Goal: Entertainment & Leisure: Consume media (video, audio)

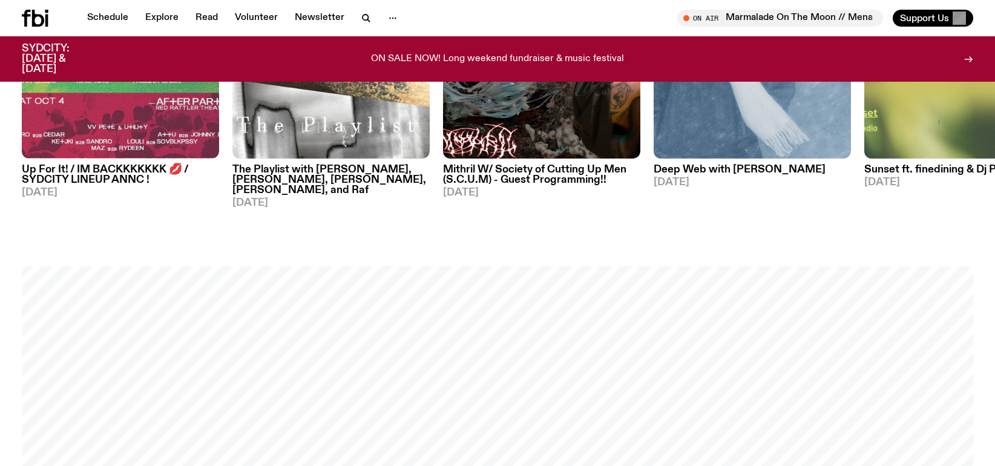
scroll to position [1203, 0]
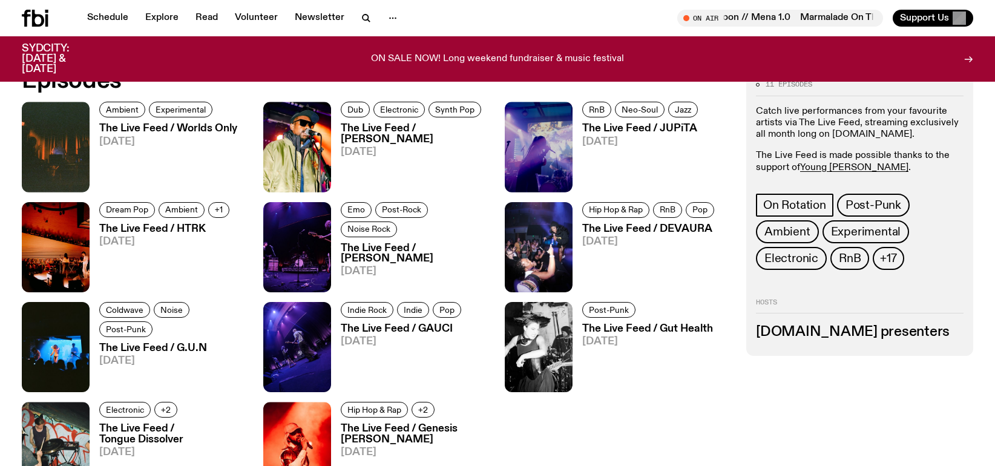
scroll to position [658, 0]
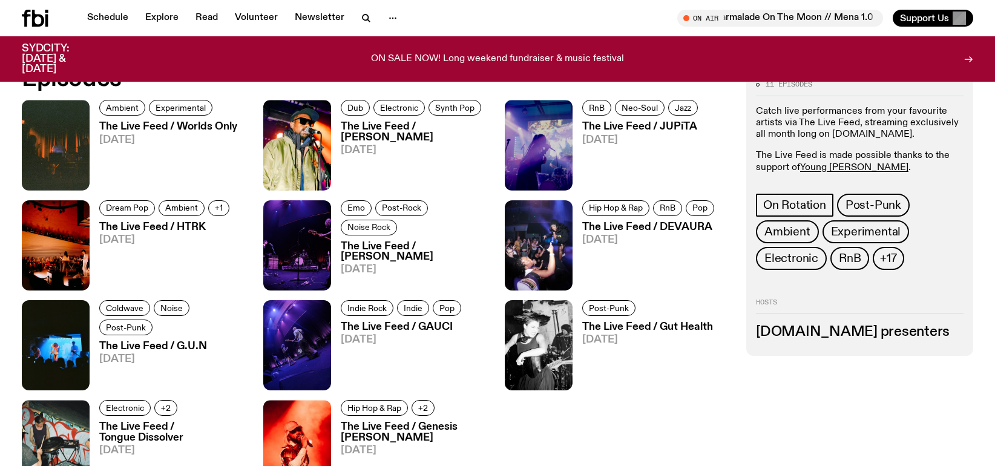
click at [453, 24] on div "Schedule Explore Read Volunteer Newsletter" at bounding box center [257, 18] width 471 height 17
click at [691, 18] on div "Tune in live" at bounding box center [781, 18] width 206 height 17
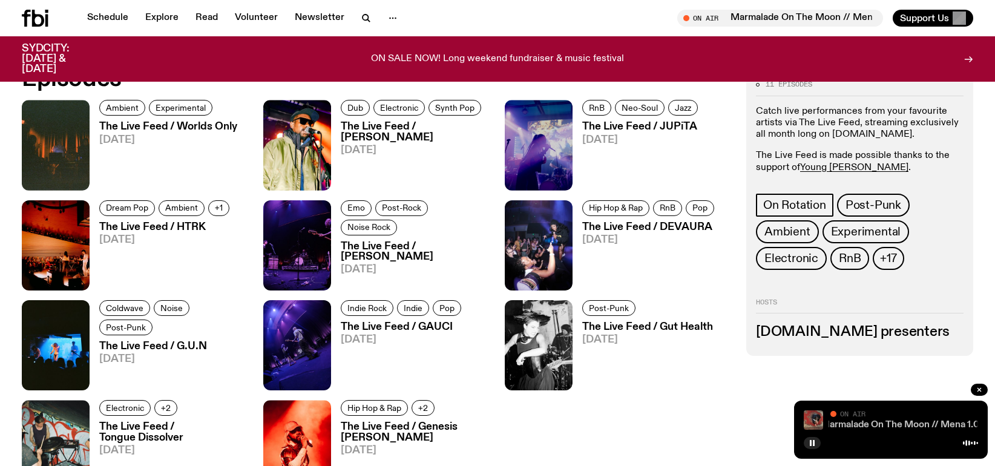
click at [897, 425] on link "Marmalade On The Moon // Mena 1.0" at bounding box center [900, 425] width 159 height 10
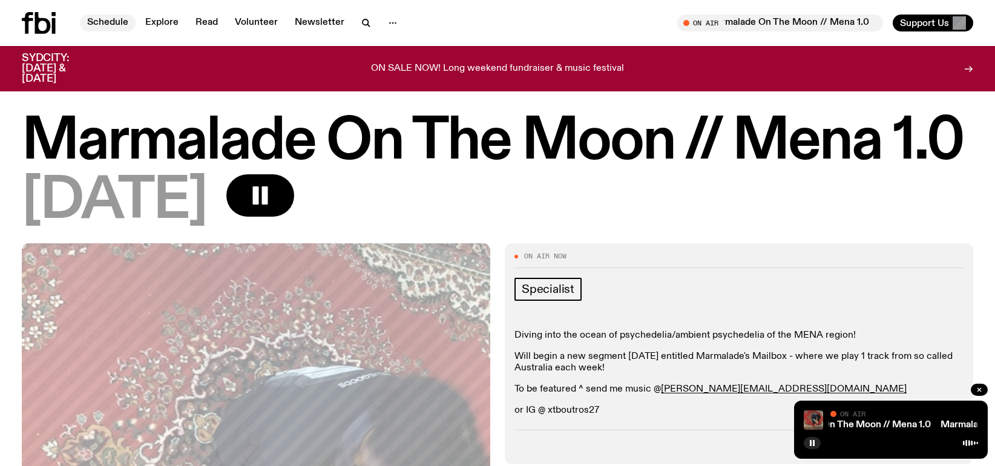
click at [107, 22] on link "Schedule" at bounding box center [108, 23] width 56 height 17
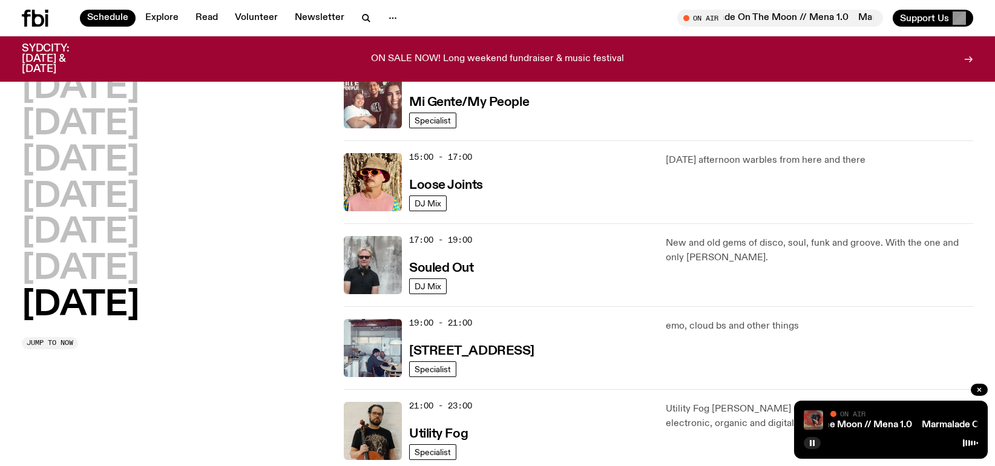
scroll to position [601, 0]
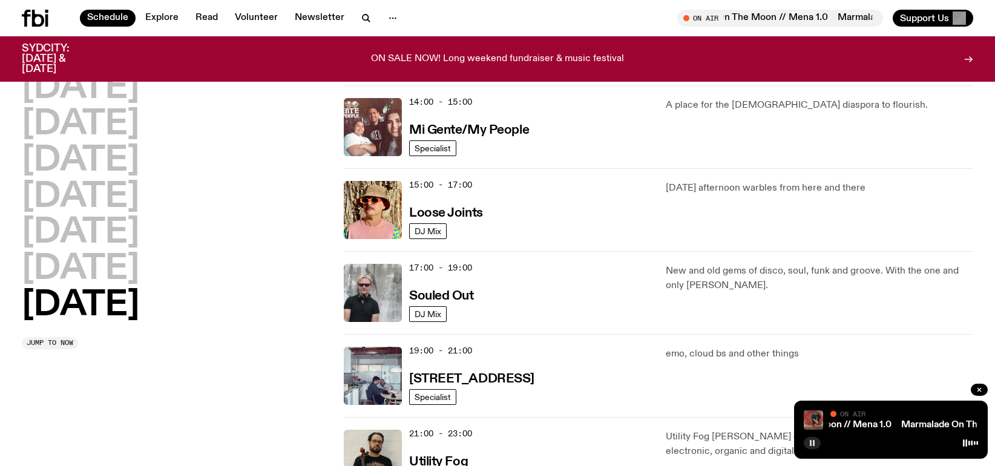
click at [811, 445] on rect "button" at bounding box center [811, 443] width 2 height 6
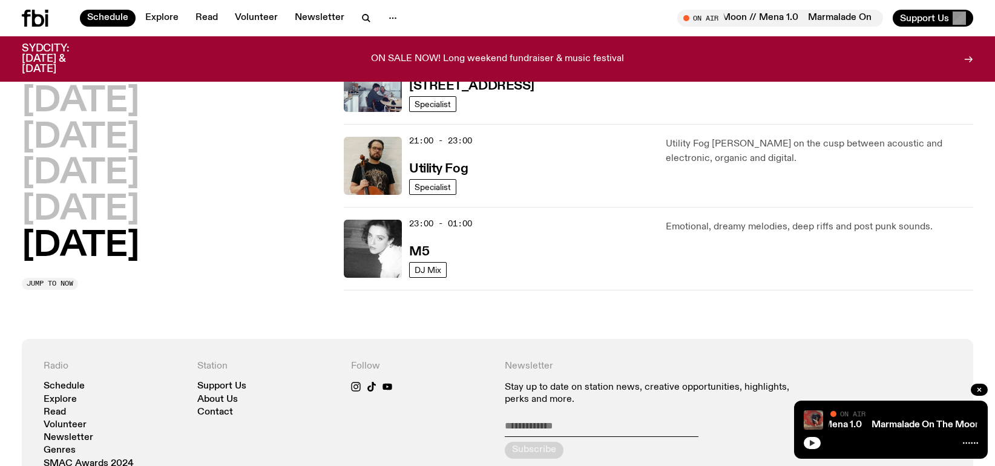
scroll to position [843, 0]
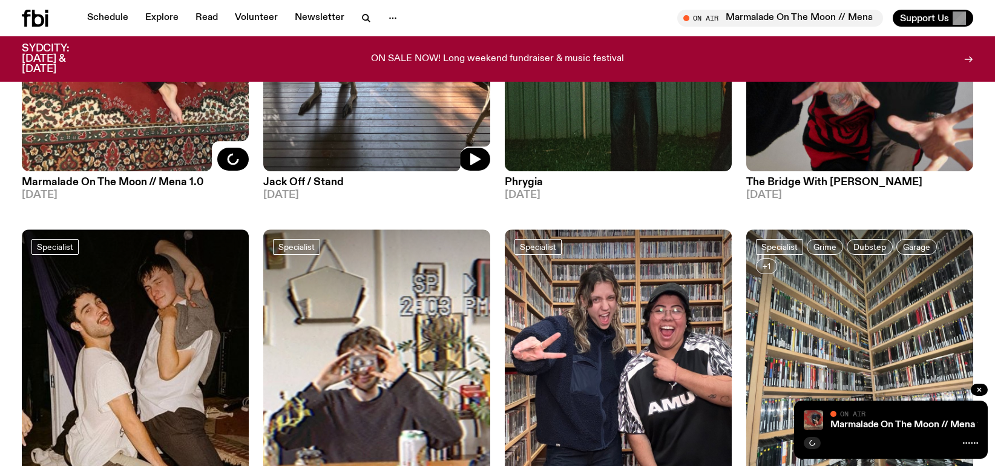
scroll to position [354, 0]
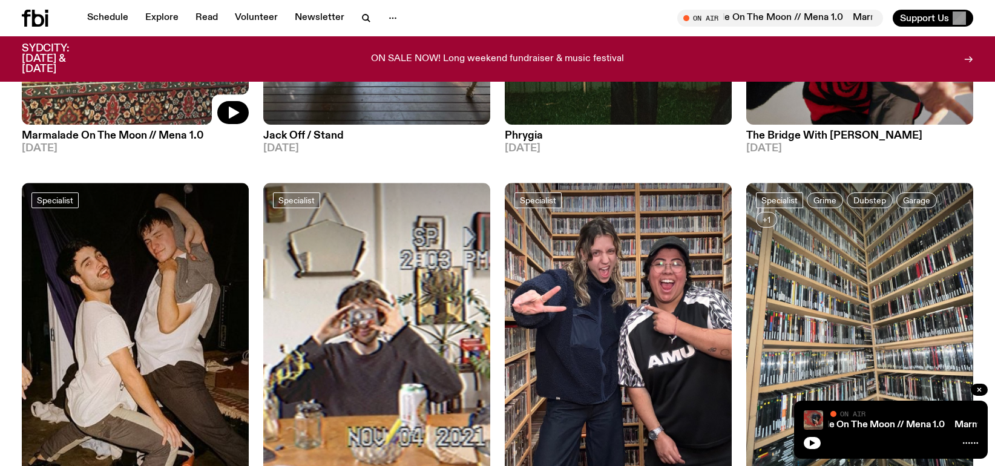
click at [134, 134] on h3 "Marmalade On The Moon // Mena 1.0" at bounding box center [135, 136] width 227 height 10
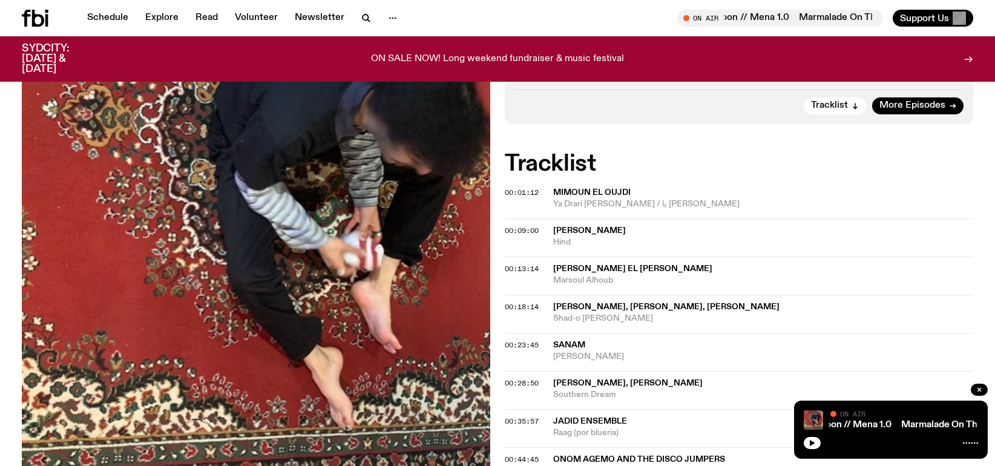
scroll to position [356, 0]
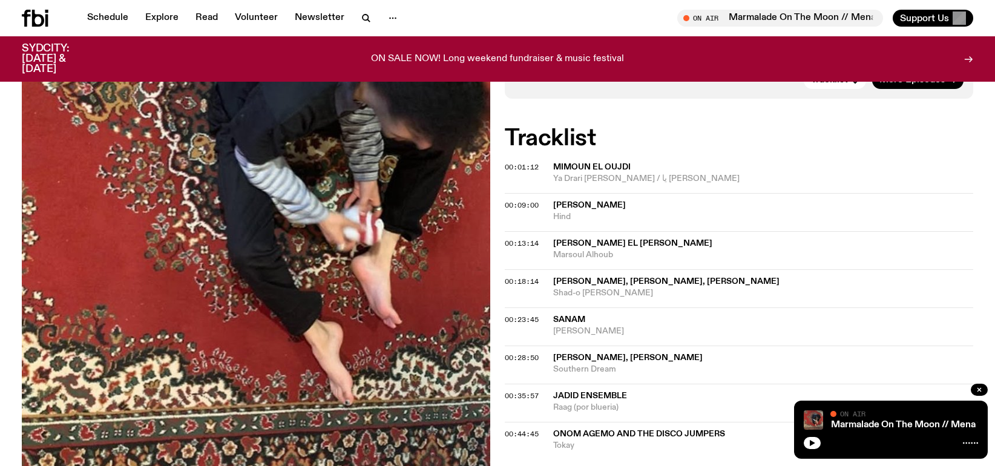
click at [578, 164] on span "Mimoun El Oujdi" at bounding box center [592, 167] width 78 height 8
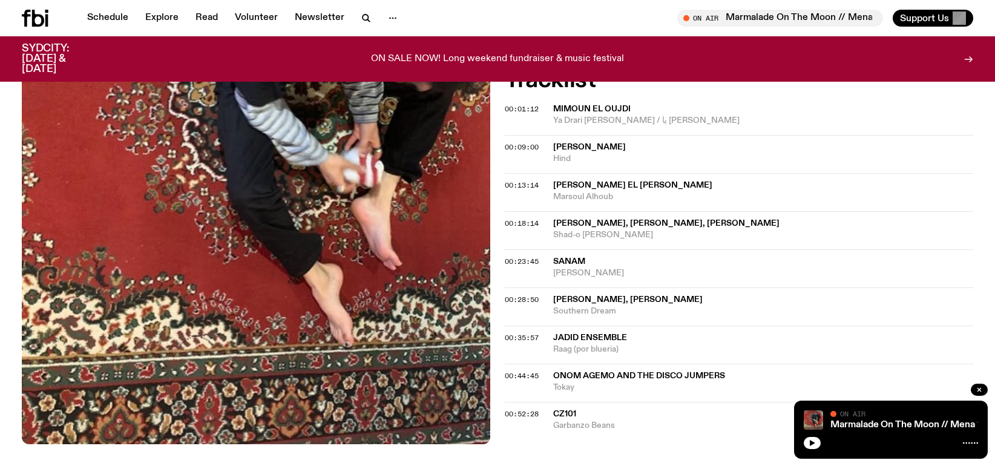
scroll to position [476, 0]
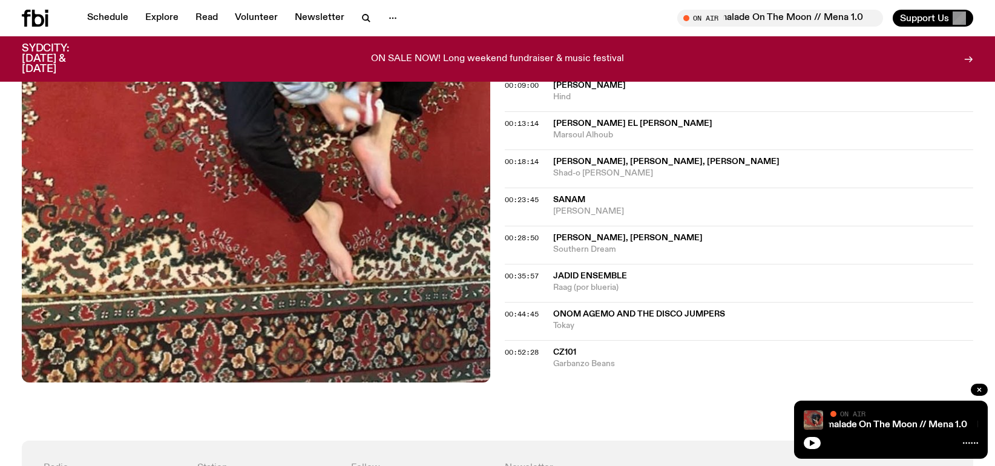
click at [591, 234] on span "Ramin Rahimi, Mohsen Sharifian" at bounding box center [628, 238] width 150 height 8
click at [564, 249] on span "Southern Dream" at bounding box center [763, 250] width 420 height 12
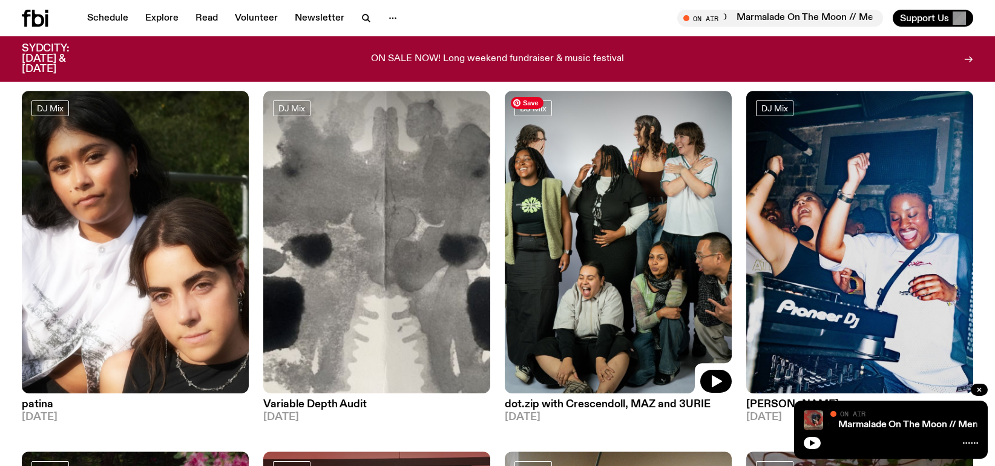
scroll to position [117, 0]
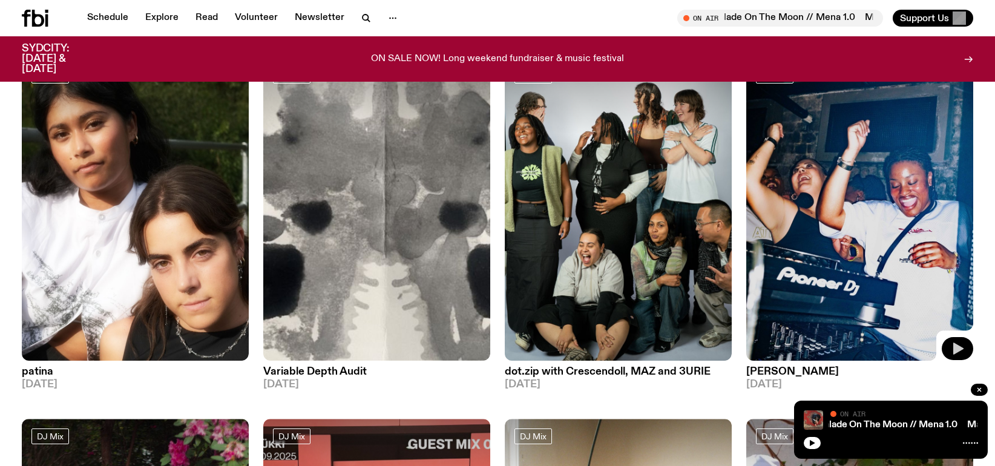
click at [959, 350] on icon "button" at bounding box center [959, 349] width 10 height 12
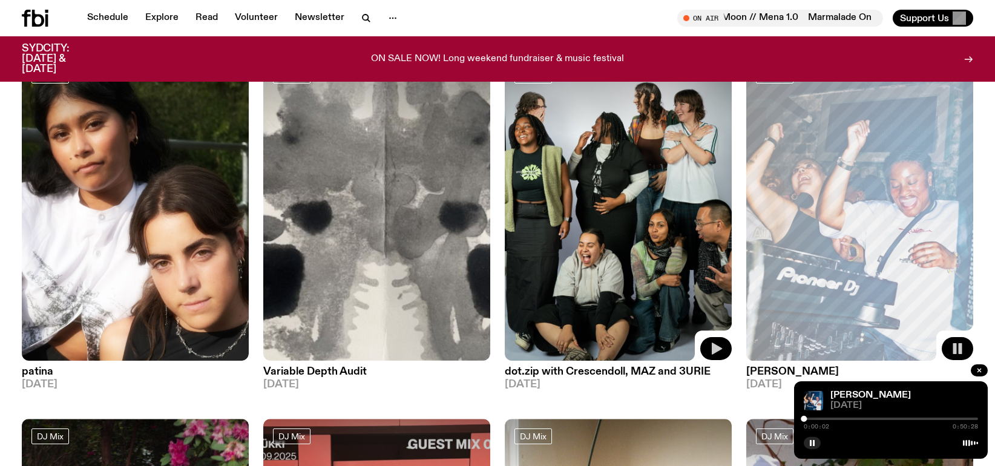
click at [711, 349] on icon "button" at bounding box center [716, 349] width 15 height 15
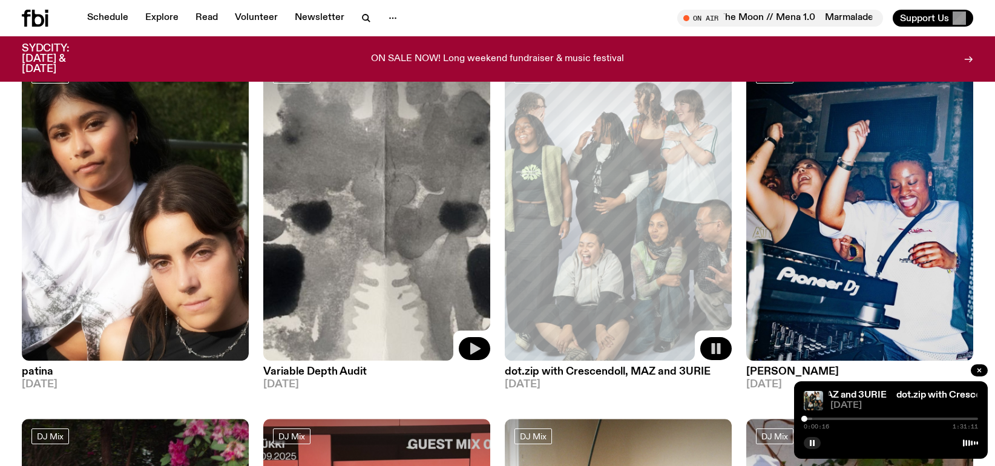
click at [475, 346] on icon "button" at bounding box center [475, 349] width 10 height 12
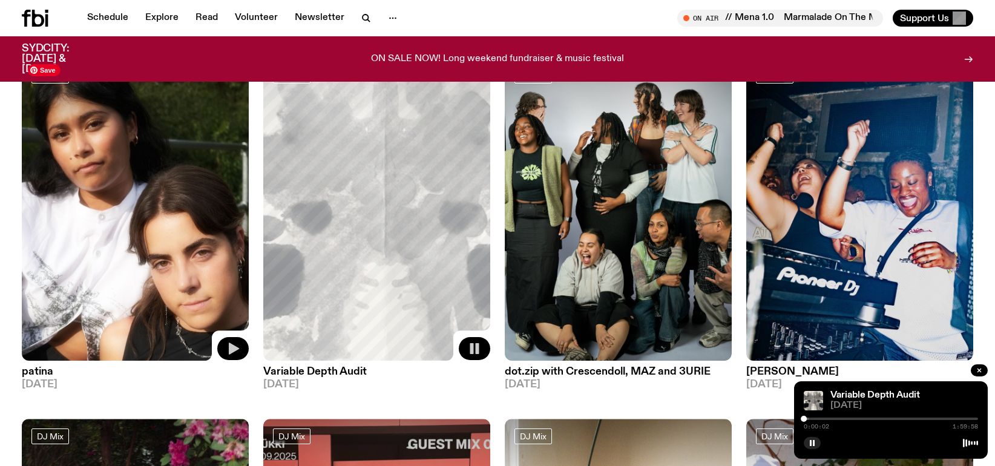
click at [237, 347] on icon "button" at bounding box center [234, 349] width 10 height 12
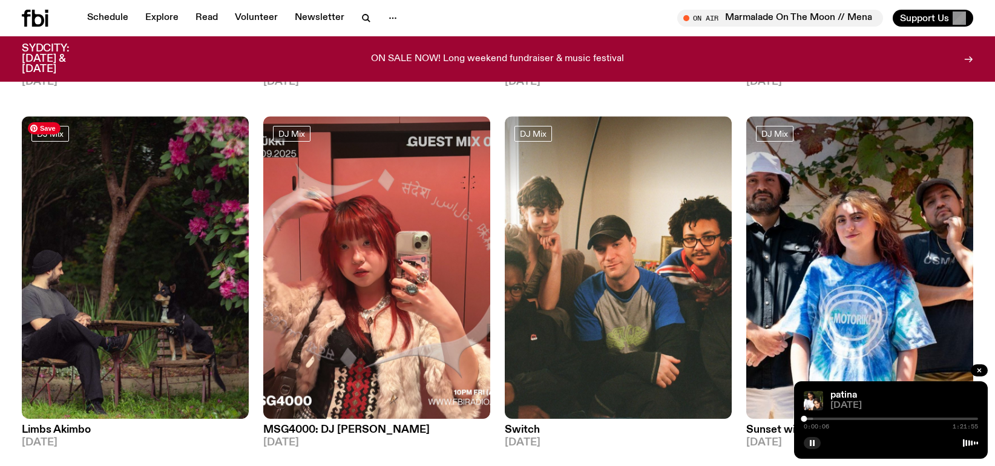
scroll to position [239, 0]
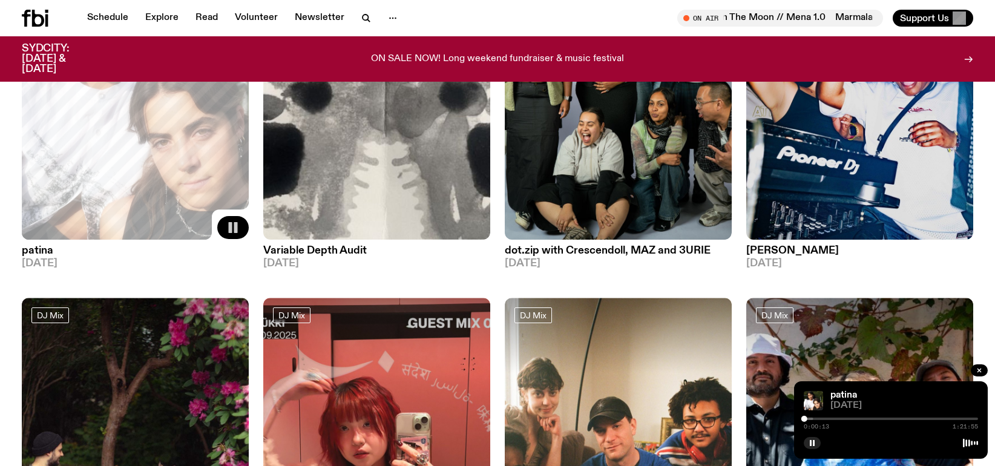
click at [845, 418] on div at bounding box center [891, 419] width 174 height 2
click at [869, 418] on div at bounding box center [891, 419] width 174 height 2
click at [813, 441] on icon "button" at bounding box center [812, 443] width 7 height 7
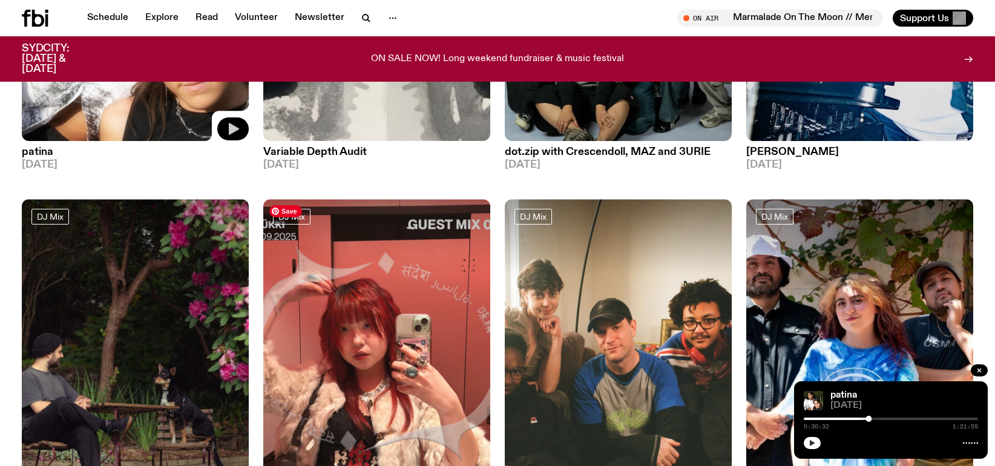
scroll to position [420, 0]
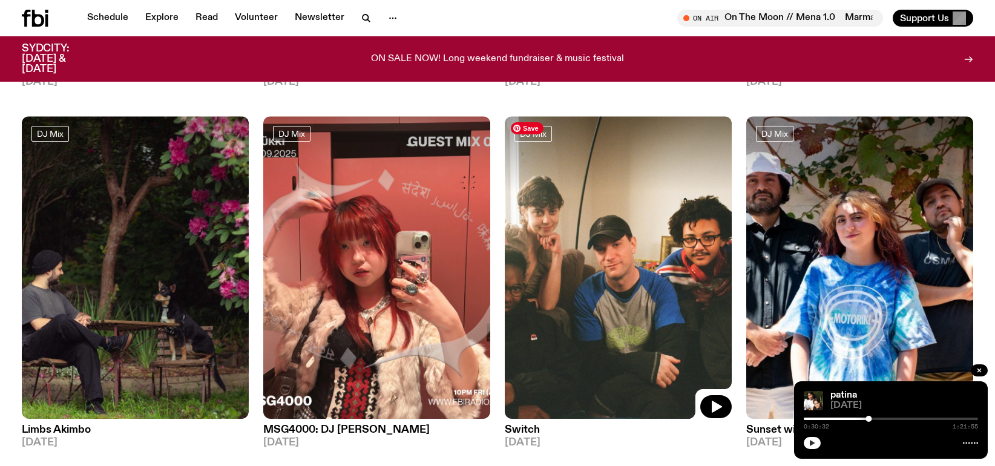
click at [692, 377] on img at bounding box center [618, 267] width 227 height 303
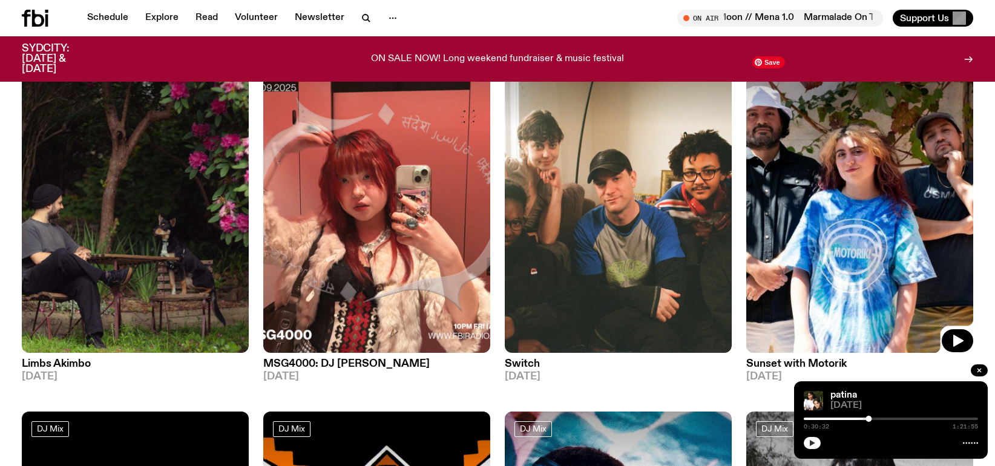
scroll to position [532, 0]
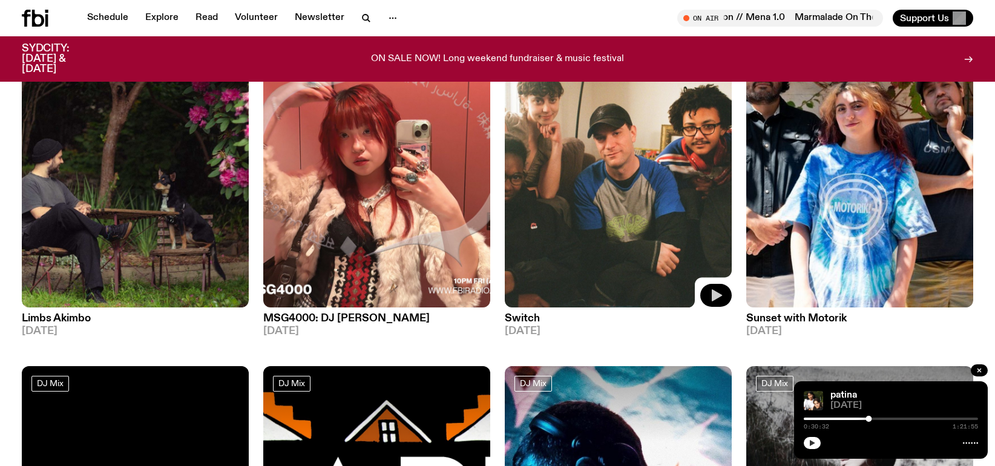
click at [711, 291] on icon "button" at bounding box center [716, 295] width 15 height 15
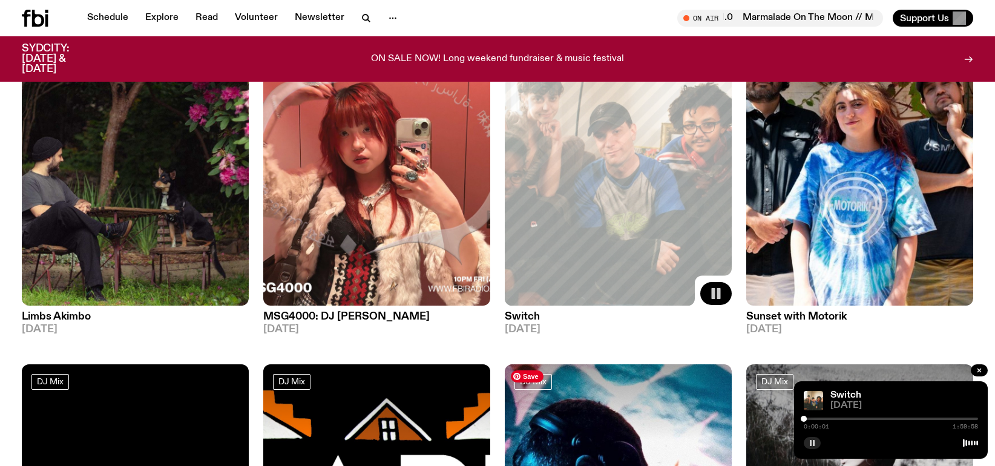
scroll to position [471, 0]
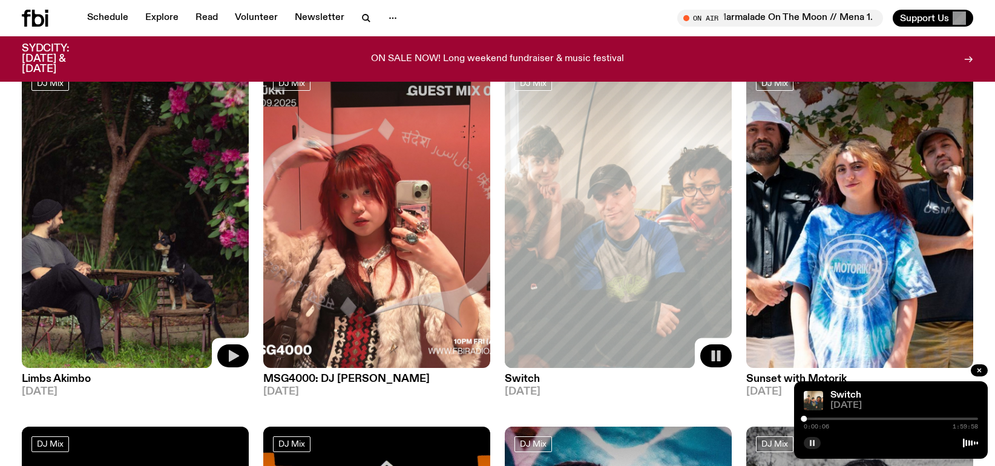
click at [229, 354] on icon "button" at bounding box center [233, 356] width 15 height 15
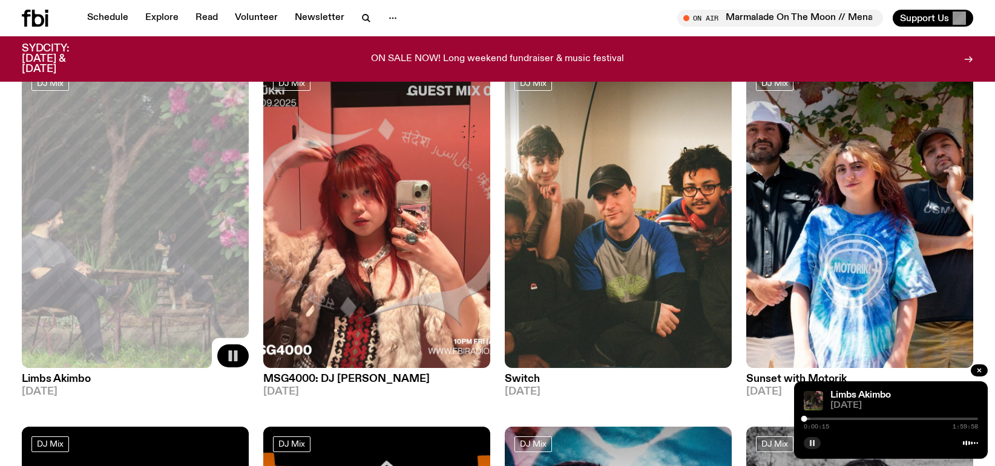
drag, startPoint x: 700, startPoint y: 19, endPoint x: 540, endPoint y: 20, distance: 159.9
click at [540, 20] on div "On Air Marmalade On The Moon // Mena 1.0 Marmalade On The Moon // Mena 1.0 Tune…" at bounding box center [738, 18] width 471 height 17
drag, startPoint x: 698, startPoint y: 18, endPoint x: 593, endPoint y: 23, distance: 104.3
click at [593, 23] on div "On Air Marmalade On The Moon // Mena 1.0 Marmalade On The Moon // Mena 1.0 Tune…" at bounding box center [738, 18] width 471 height 17
click at [830, 420] on div at bounding box center [891, 419] width 174 height 2
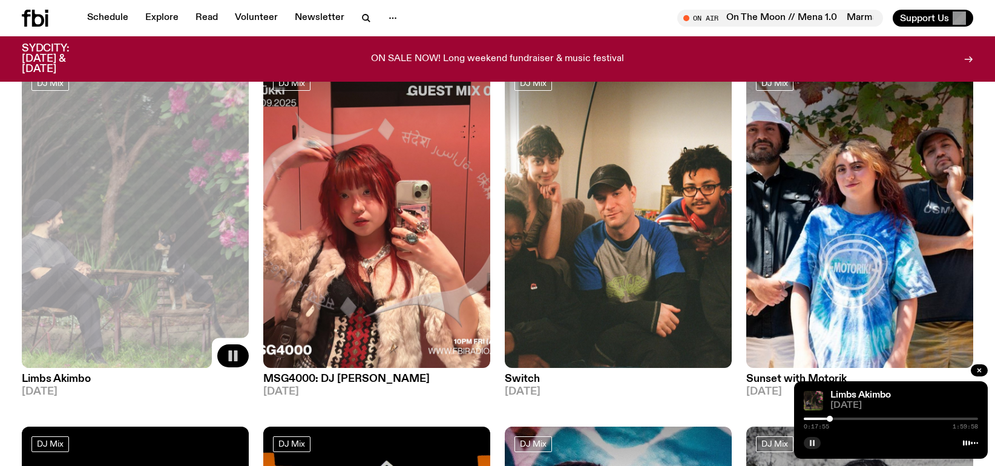
click at [843, 418] on div at bounding box center [891, 419] width 174 height 2
click at [873, 418] on div at bounding box center [891, 419] width 174 height 2
click at [889, 418] on div at bounding box center [891, 419] width 174 height 2
click at [917, 414] on div "Limbs Akimbo 06.09.25 0:58:21 1:59:58" at bounding box center [891, 420] width 194 height 78
click at [392, 302] on img at bounding box center [376, 216] width 227 height 303
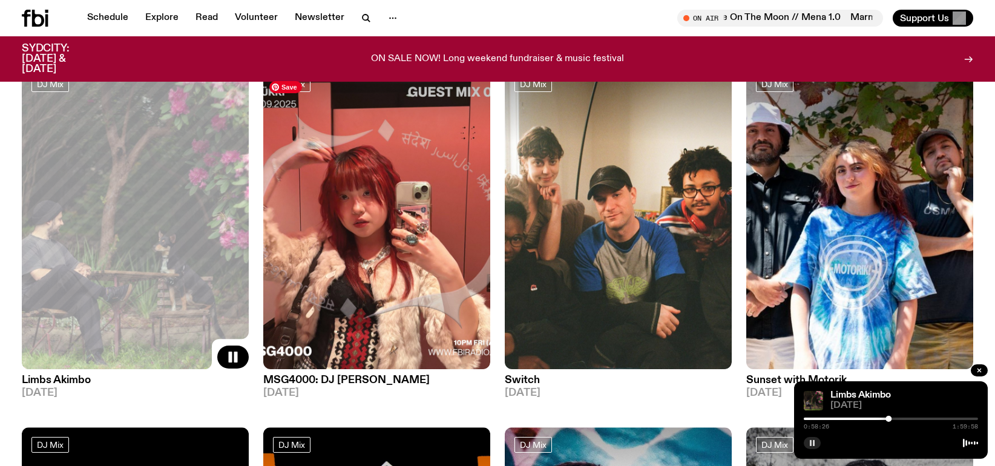
scroll to position [461, 0]
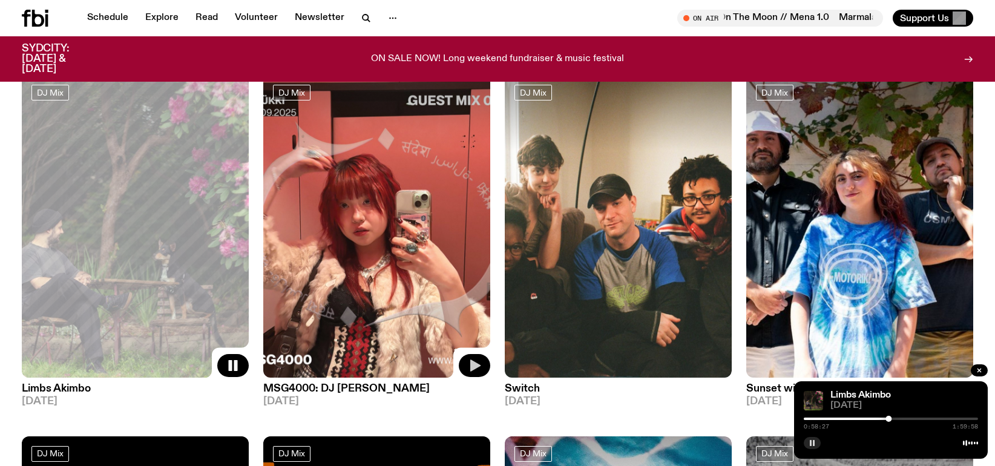
click at [478, 363] on icon "button" at bounding box center [474, 365] width 15 height 15
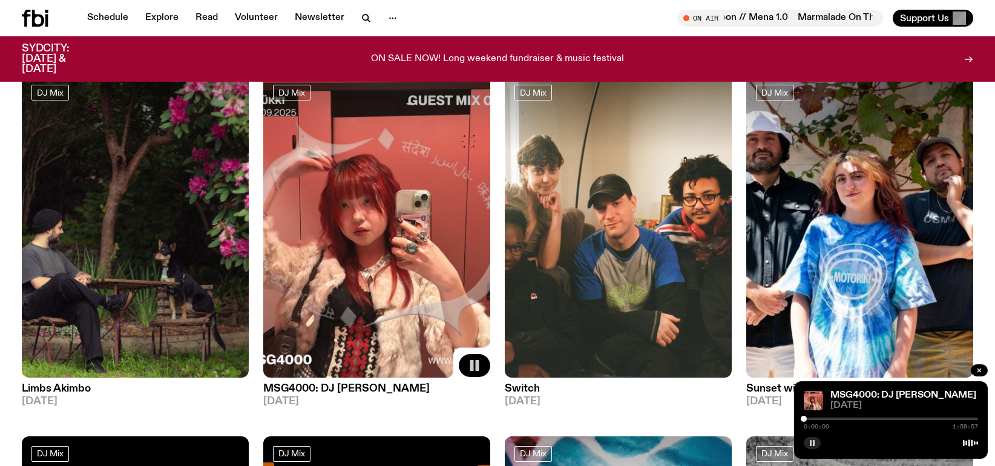
click at [814, 417] on div "0:00:00 1:59:57" at bounding box center [891, 422] width 174 height 15
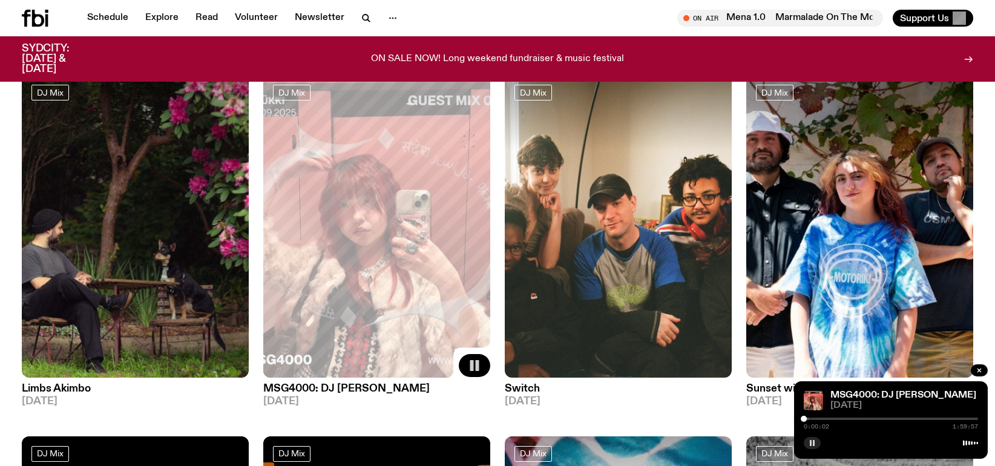
click at [823, 420] on div "0:00:02 1:59:57" at bounding box center [891, 422] width 174 height 15
click at [820, 420] on div at bounding box center [891, 419] width 174 height 2
click at [893, 420] on div at bounding box center [891, 419] width 174 height 2
click at [942, 417] on div "1:01:15 1:59:57" at bounding box center [891, 422] width 174 height 15
click at [937, 419] on div at bounding box center [891, 419] width 174 height 2
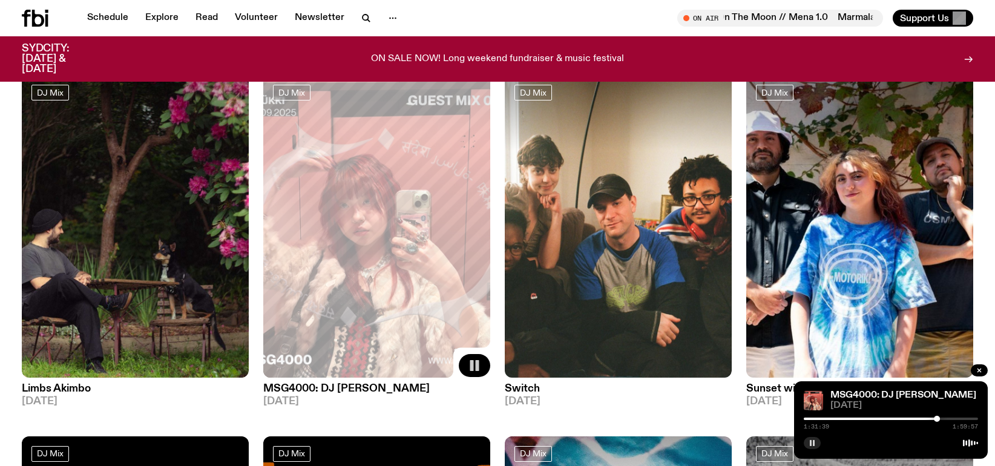
click at [811, 442] on rect "button" at bounding box center [811, 443] width 2 height 6
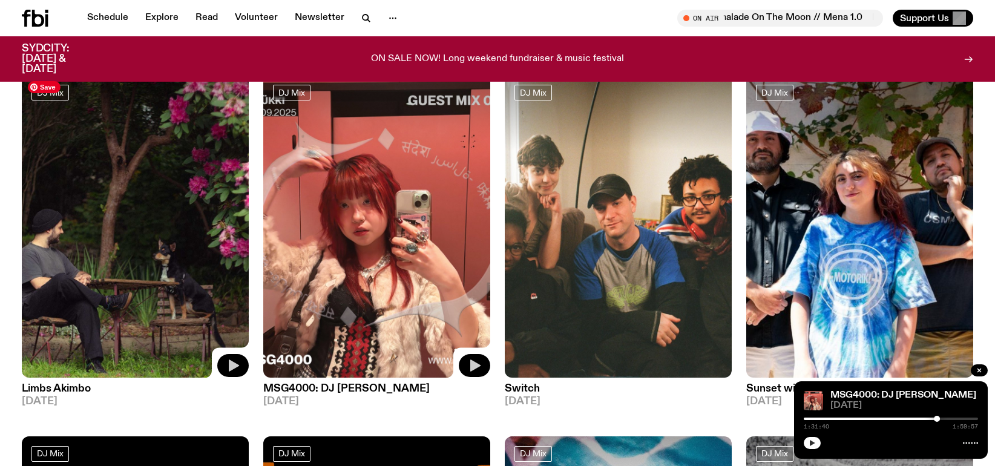
click at [229, 363] on icon "button" at bounding box center [234, 366] width 10 height 12
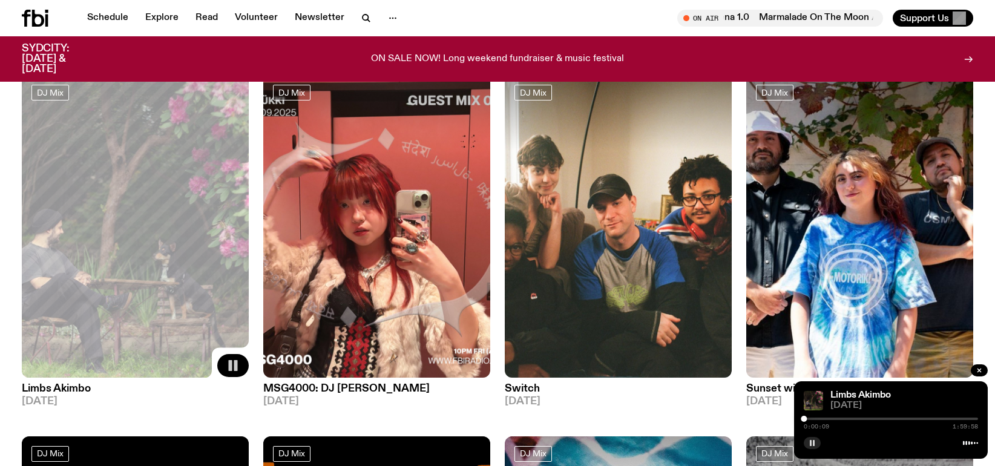
click at [853, 419] on div at bounding box center [891, 419] width 174 height 2
click at [845, 420] on div at bounding box center [765, 419] width 174 height 2
click at [836, 420] on div at bounding box center [758, 419] width 174 height 2
click at [864, 418] on div at bounding box center [891, 419] width 174 height 2
click at [873, 417] on div "0:42:39 1:59:58" at bounding box center [891, 422] width 174 height 15
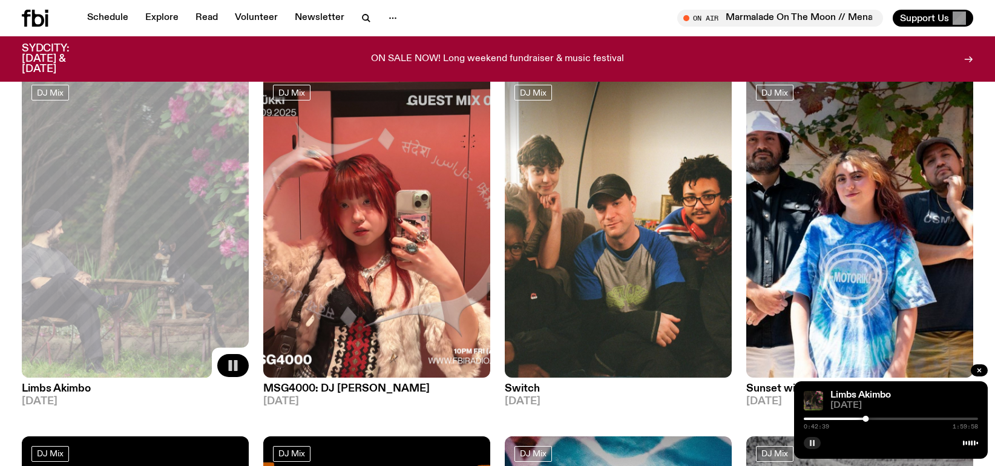
click at [873, 421] on div "0:42:39 1:59:58" at bounding box center [891, 422] width 174 height 15
click at [873, 418] on div at bounding box center [891, 419] width 174 height 2
click at [880, 418] on div at bounding box center [891, 419] width 174 height 2
click at [892, 417] on div "0:52:29 1:59:58" at bounding box center [891, 422] width 174 height 15
click at [891, 420] on div at bounding box center [891, 419] width 174 height 2
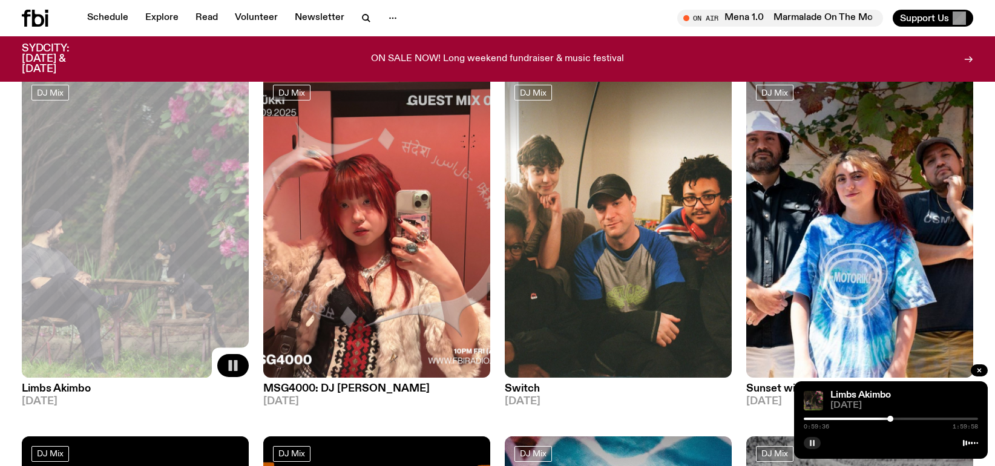
click at [899, 418] on div at bounding box center [891, 419] width 174 height 2
click at [907, 420] on div at bounding box center [891, 419] width 174 height 2
click at [916, 420] on div at bounding box center [891, 419] width 174 height 2
click at [925, 418] on div at bounding box center [891, 419] width 174 height 2
click at [934, 420] on div at bounding box center [891, 419] width 174 height 2
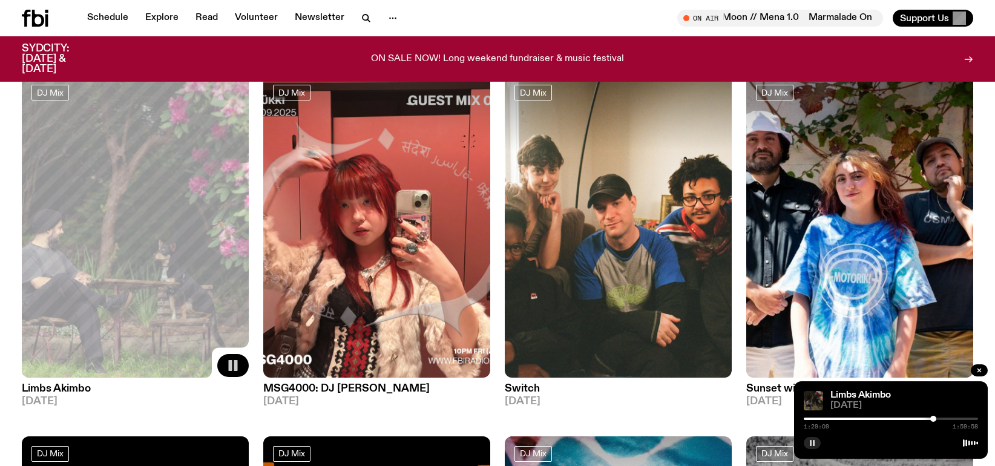
click at [945, 418] on div at bounding box center [891, 419] width 174 height 2
click at [952, 418] on div at bounding box center [891, 419] width 174 height 2
click at [959, 418] on div at bounding box center [891, 419] width 174 height 2
click at [811, 420] on div at bounding box center [871, 419] width 174 height 2
click at [814, 440] on icon "button" at bounding box center [812, 443] width 7 height 7
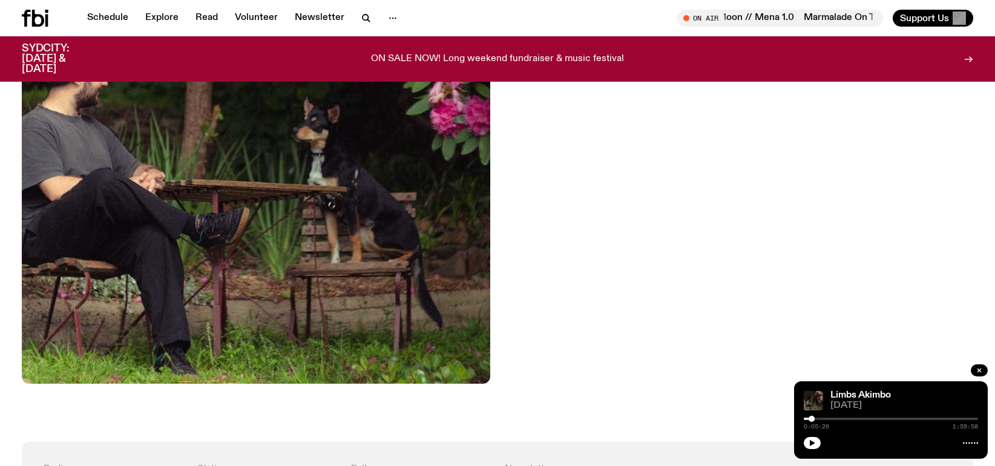
scroll to position [480, 0]
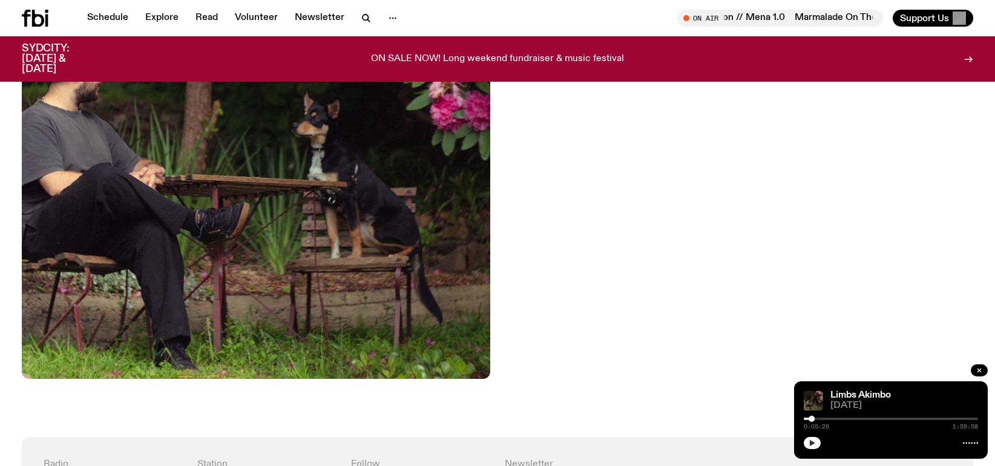
click at [814, 440] on icon "button" at bounding box center [812, 443] width 7 height 7
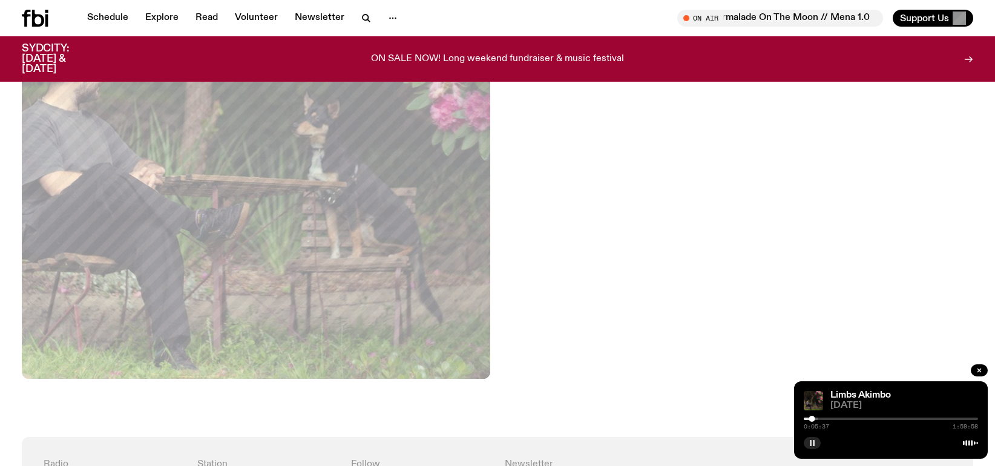
click at [816, 421] on div "0:05:37 1:59:58" at bounding box center [891, 422] width 174 height 15
click at [817, 418] on div at bounding box center [731, 419] width 174 height 2
click at [823, 418] on div at bounding box center [891, 419] width 174 height 2
click at [828, 420] on div at bounding box center [891, 419] width 174 height 2
click at [823, 420] on div at bounding box center [740, 419] width 174 height 2
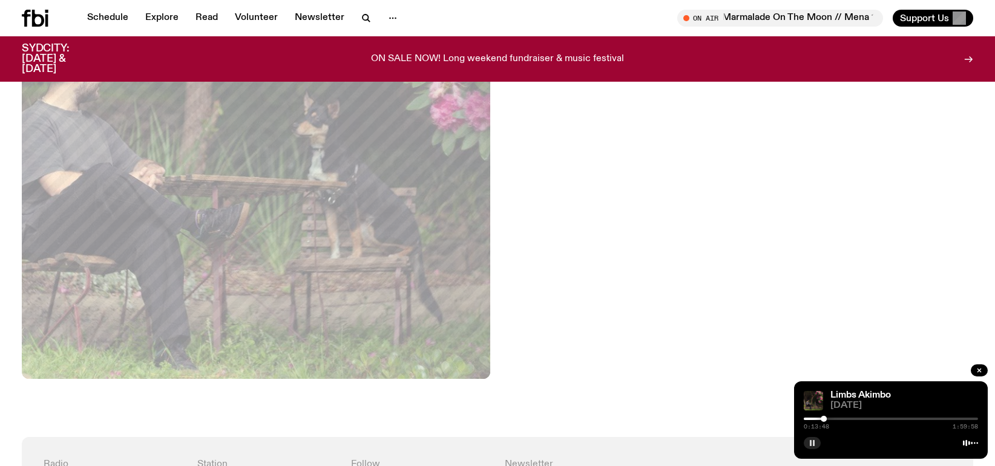
click at [830, 420] on div at bounding box center [891, 419] width 174 height 2
click at [827, 420] on div at bounding box center [826, 419] width 6 height 6
click at [831, 420] on div "0:16:03 1:59:58" at bounding box center [891, 422] width 174 height 15
click at [834, 418] on div at bounding box center [891, 419] width 174 height 2
click at [832, 418] on div at bounding box center [832, 419] width 6 height 6
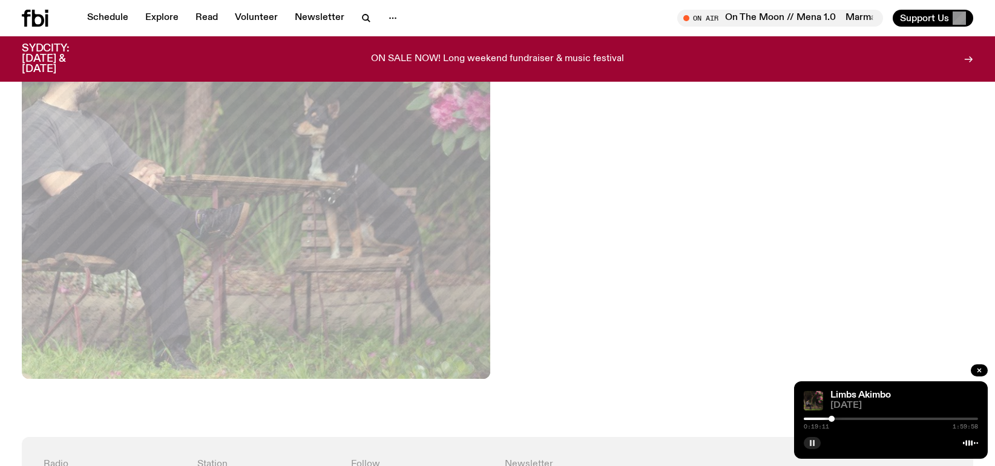
click at [837, 420] on div at bounding box center [891, 419] width 174 height 2
click at [842, 420] on div at bounding box center [891, 419] width 174 height 2
click at [848, 419] on div at bounding box center [891, 419] width 174 height 2
click at [852, 420] on div at bounding box center [891, 419] width 174 height 2
click at [856, 418] on div at bounding box center [891, 419] width 174 height 2
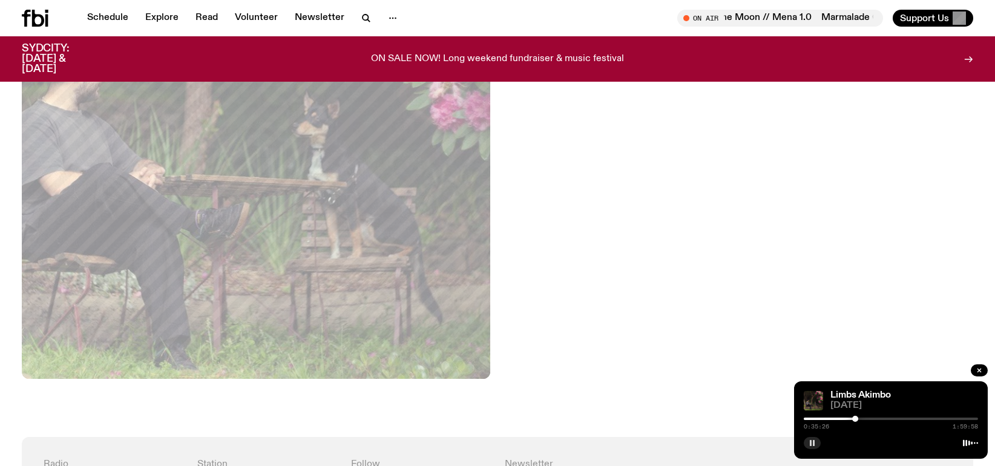
click at [862, 418] on div at bounding box center [891, 419] width 174 height 2
click at [868, 419] on div at bounding box center [891, 419] width 174 height 2
click at [865, 418] on div at bounding box center [868, 419] width 6 height 6
click at [862, 418] on div at bounding box center [862, 419] width 6 height 6
click at [867, 420] on div at bounding box center [891, 419] width 174 height 2
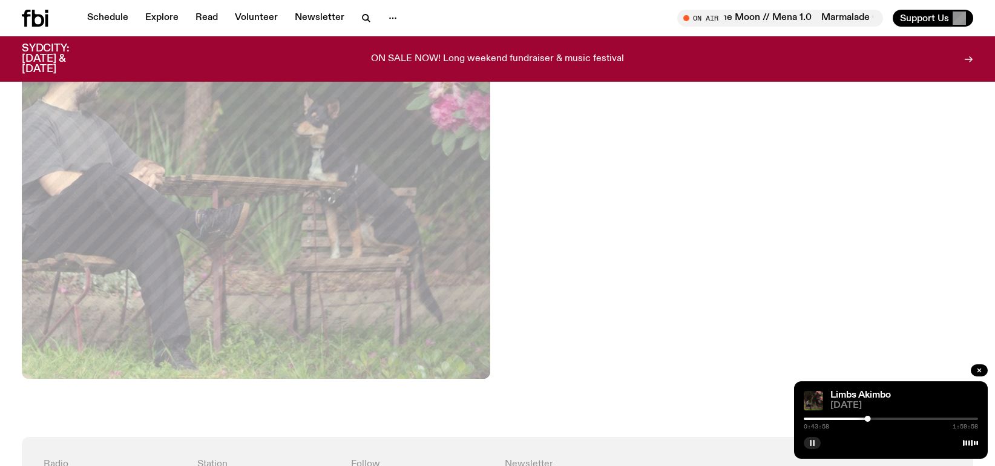
click at [872, 418] on div at bounding box center [891, 419] width 174 height 2
click at [879, 420] on div at bounding box center [891, 419] width 174 height 2
click at [885, 420] on div at bounding box center [891, 419] width 174 height 2
click at [893, 420] on div "0:57:40 1:59:58" at bounding box center [891, 422] width 174 height 15
click at [893, 419] on div at bounding box center [891, 419] width 174 height 2
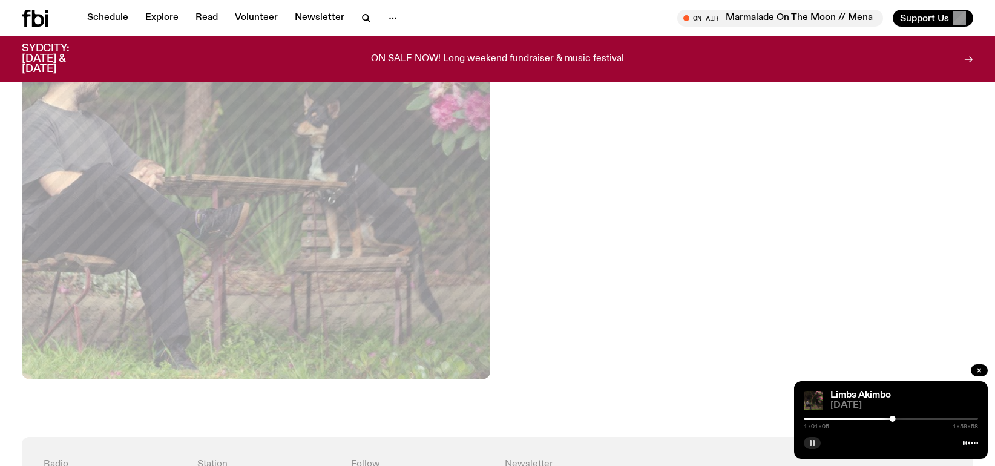
click at [899, 420] on div at bounding box center [891, 419] width 174 height 2
click at [897, 419] on div at bounding box center [899, 419] width 6 height 6
click at [894, 418] on div at bounding box center [897, 419] width 6 height 6
click at [890, 418] on div at bounding box center [807, 419] width 174 height 2
click at [887, 420] on div at bounding box center [890, 419] width 6 height 6
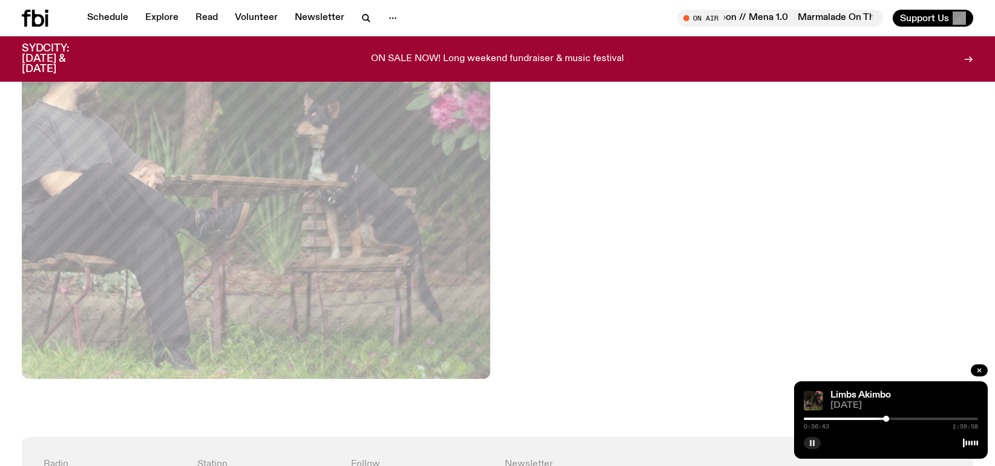
click at [888, 420] on div at bounding box center [886, 419] width 6 height 6
click at [886, 420] on div at bounding box center [886, 419] width 6 height 6
click at [893, 418] on div at bounding box center [891, 419] width 174 height 2
click at [897, 420] on div "1:00:57 1:59:58" at bounding box center [891, 422] width 174 height 15
click at [897, 418] on div at bounding box center [891, 419] width 174 height 2
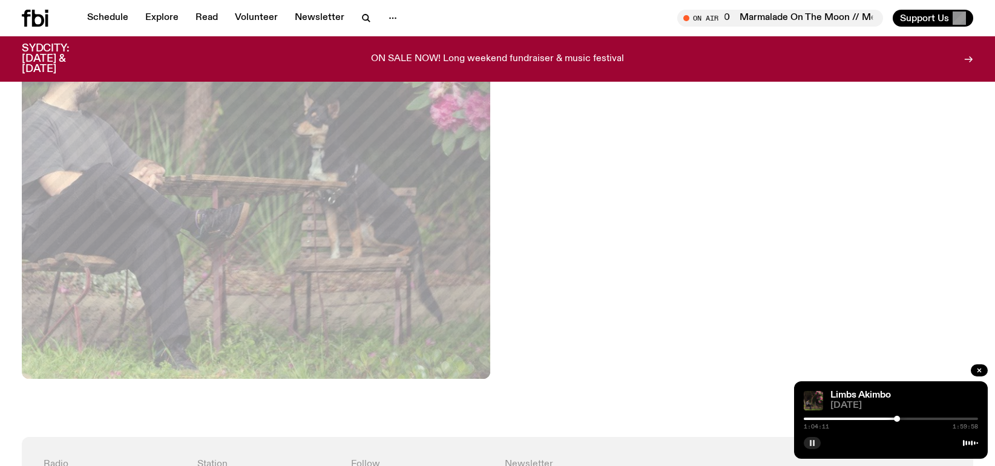
click at [902, 419] on div at bounding box center [891, 419] width 174 height 2
click at [914, 419] on div at bounding box center [891, 419] width 174 height 2
click at [920, 420] on div at bounding box center [891, 419] width 174 height 2
click at [928, 417] on div at bounding box center [926, 419] width 6 height 6
click at [935, 419] on div at bounding box center [891, 419] width 174 height 2
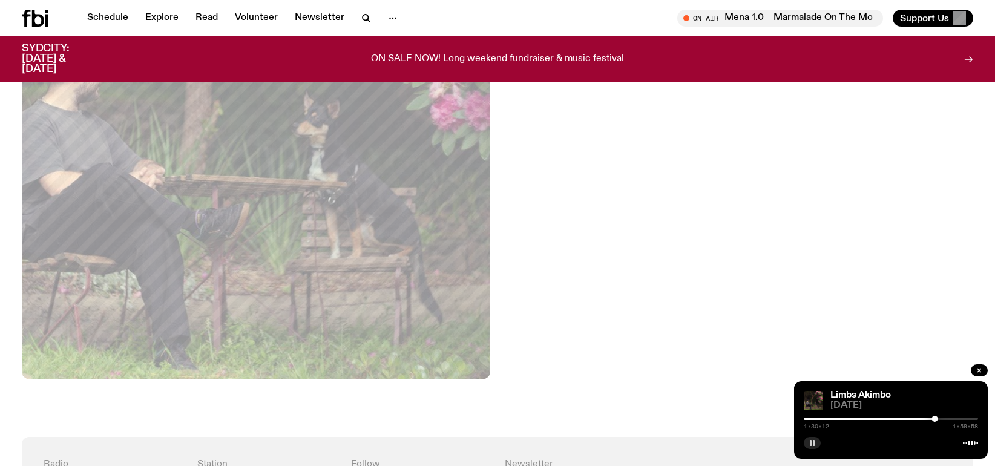
click at [944, 419] on div at bounding box center [891, 419] width 174 height 2
click at [952, 420] on div "1:36:15 1:59:58" at bounding box center [891, 422] width 174 height 15
click at [954, 419] on div at bounding box center [891, 419] width 174 height 2
click at [961, 420] on div at bounding box center [891, 419] width 174 height 2
click at [968, 418] on div at bounding box center [891, 419] width 174 height 2
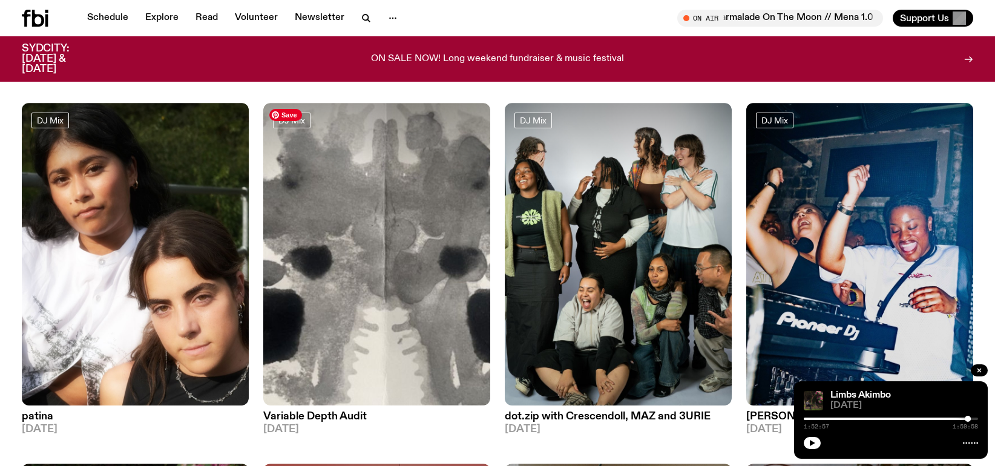
scroll to position [53, 0]
